Goal: Find specific page/section

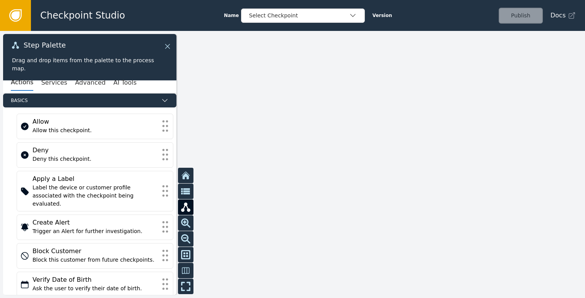
click at [169, 47] on icon at bounding box center [167, 46] width 9 height 9
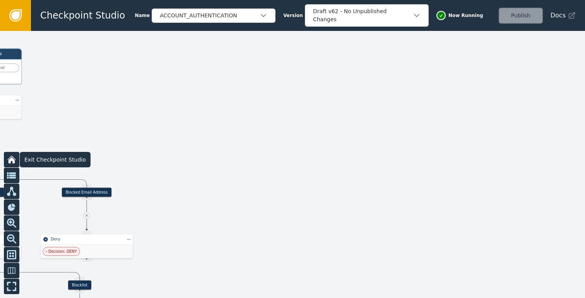
click at [12, 159] on icon at bounding box center [12, 160] width 7 height 6
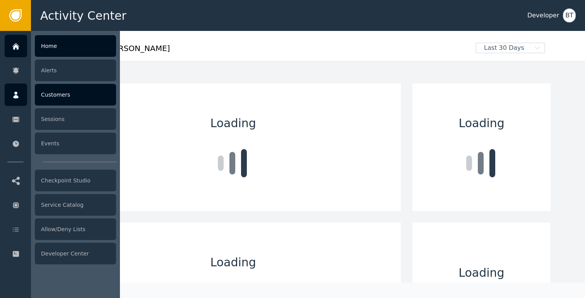
click at [62, 94] on div "Customers" at bounding box center [75, 95] width 81 height 22
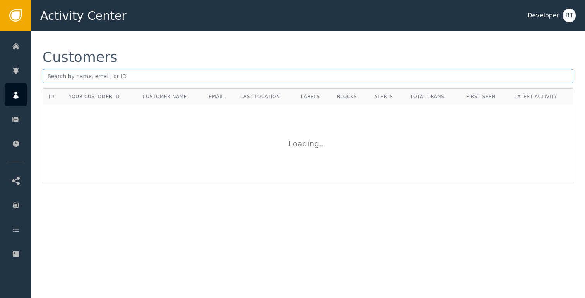
click at [145, 77] on input "text" at bounding box center [308, 76] width 531 height 15
type input "[PERSON_NAME][EMAIL_ADDRESS]"
